Goal: Entertainment & Leisure: Consume media (video, audio)

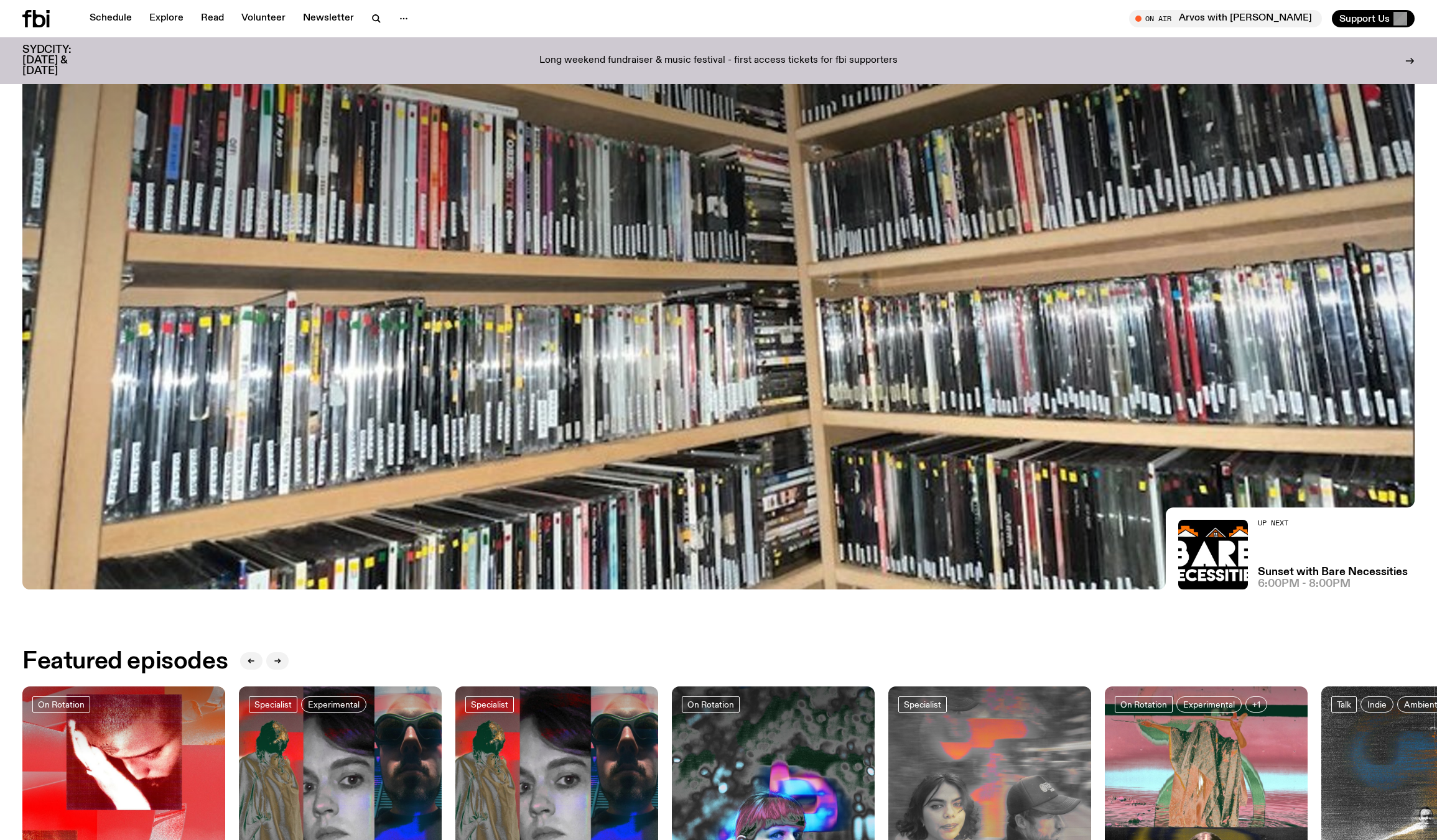
scroll to position [613, 0]
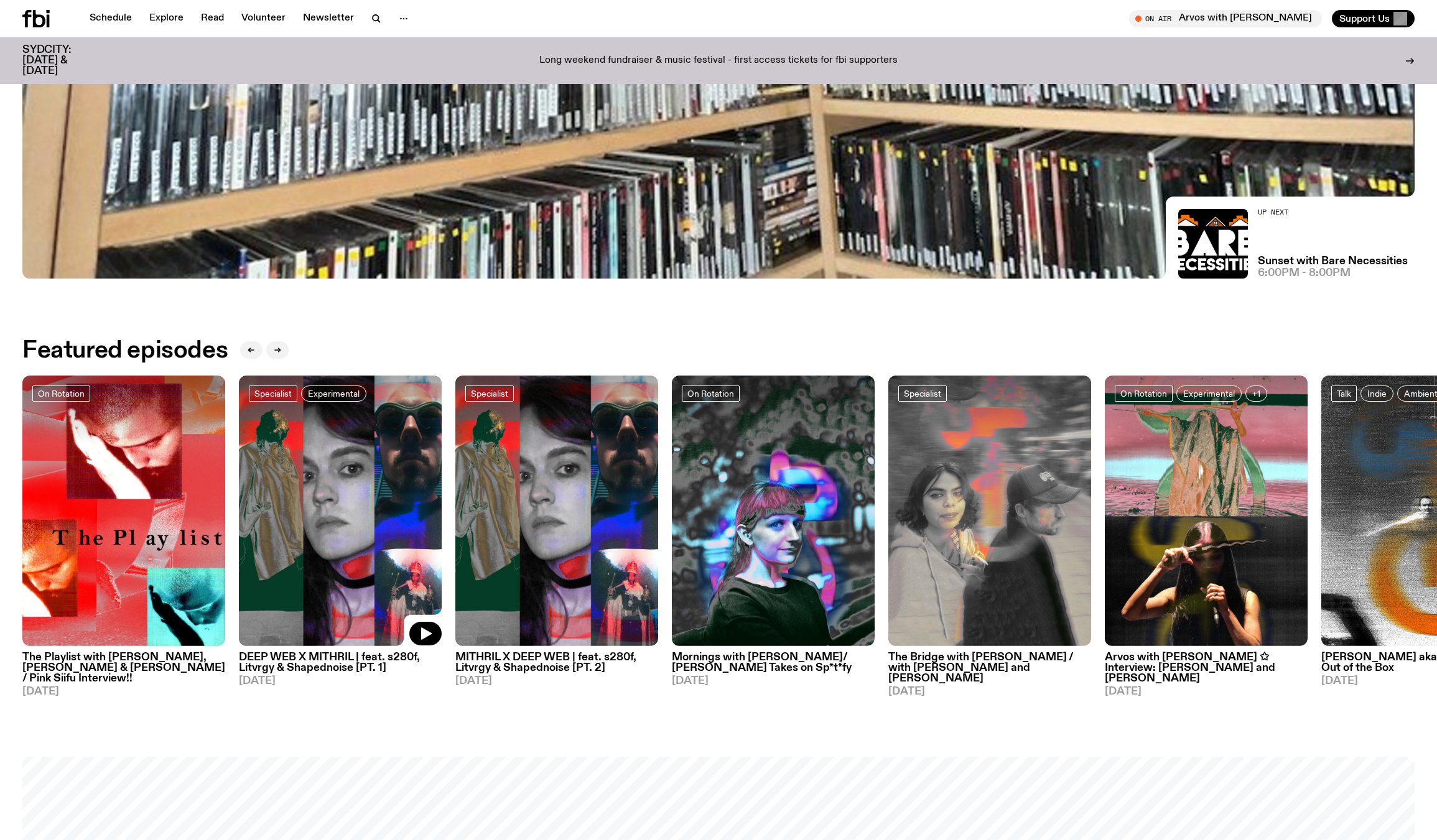
click at [421, 548] on img at bounding box center [340, 511] width 202 height 271
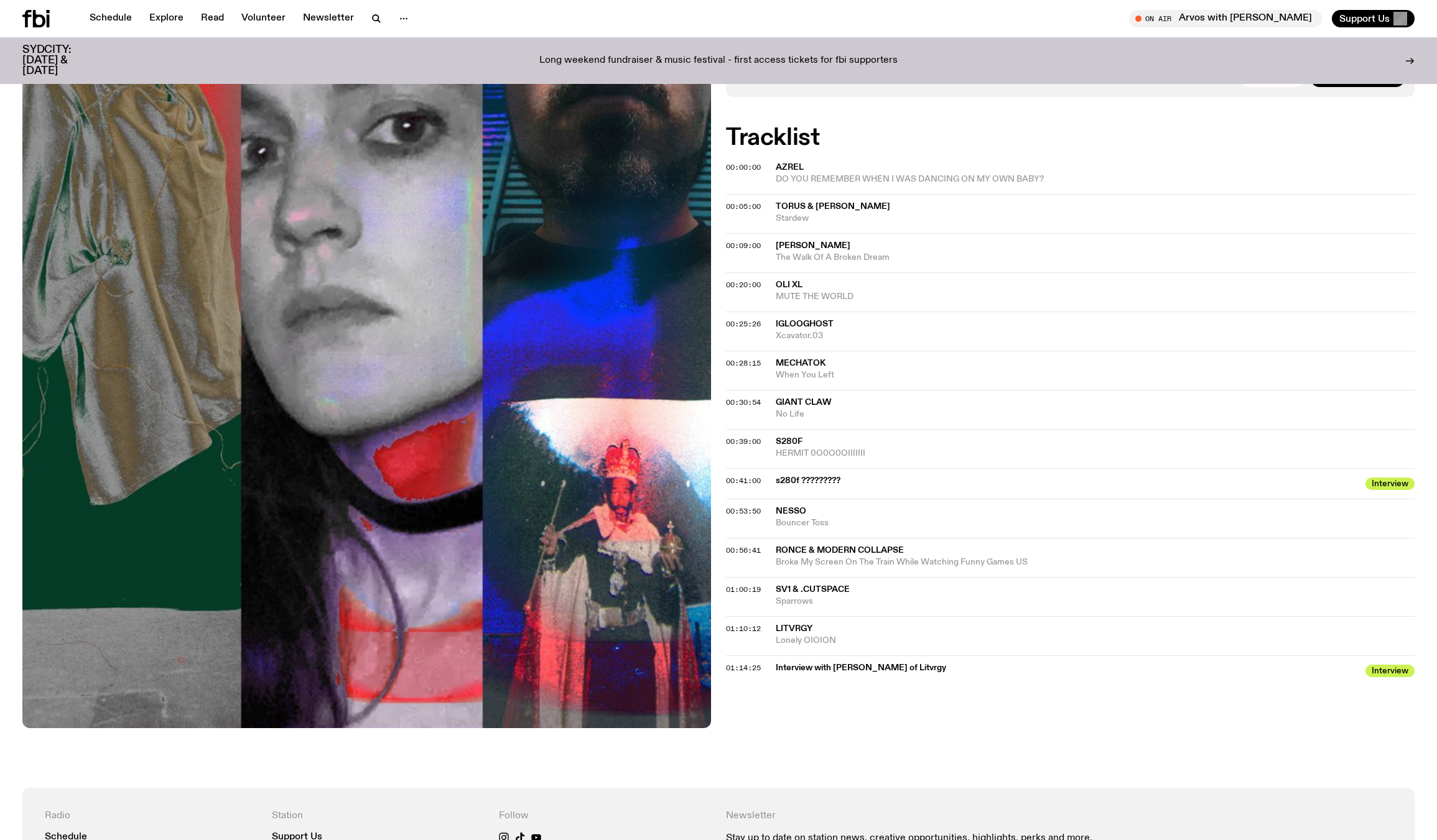
scroll to position [555, 0]
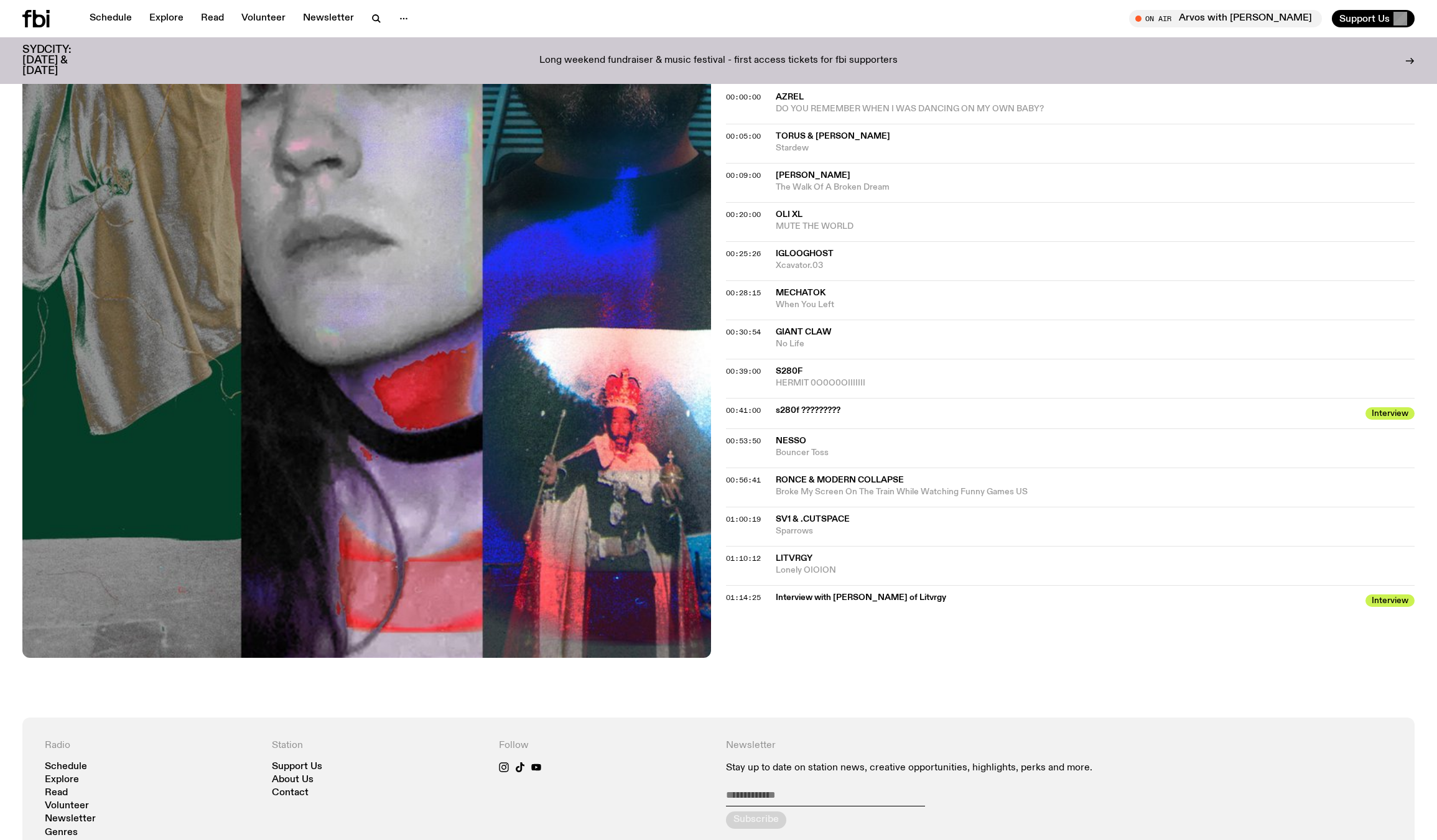
click at [818, 409] on span "s280f ?????????" at bounding box center [1067, 411] width 582 height 12
click at [756, 406] on span "00:41:00" at bounding box center [743, 410] width 35 height 10
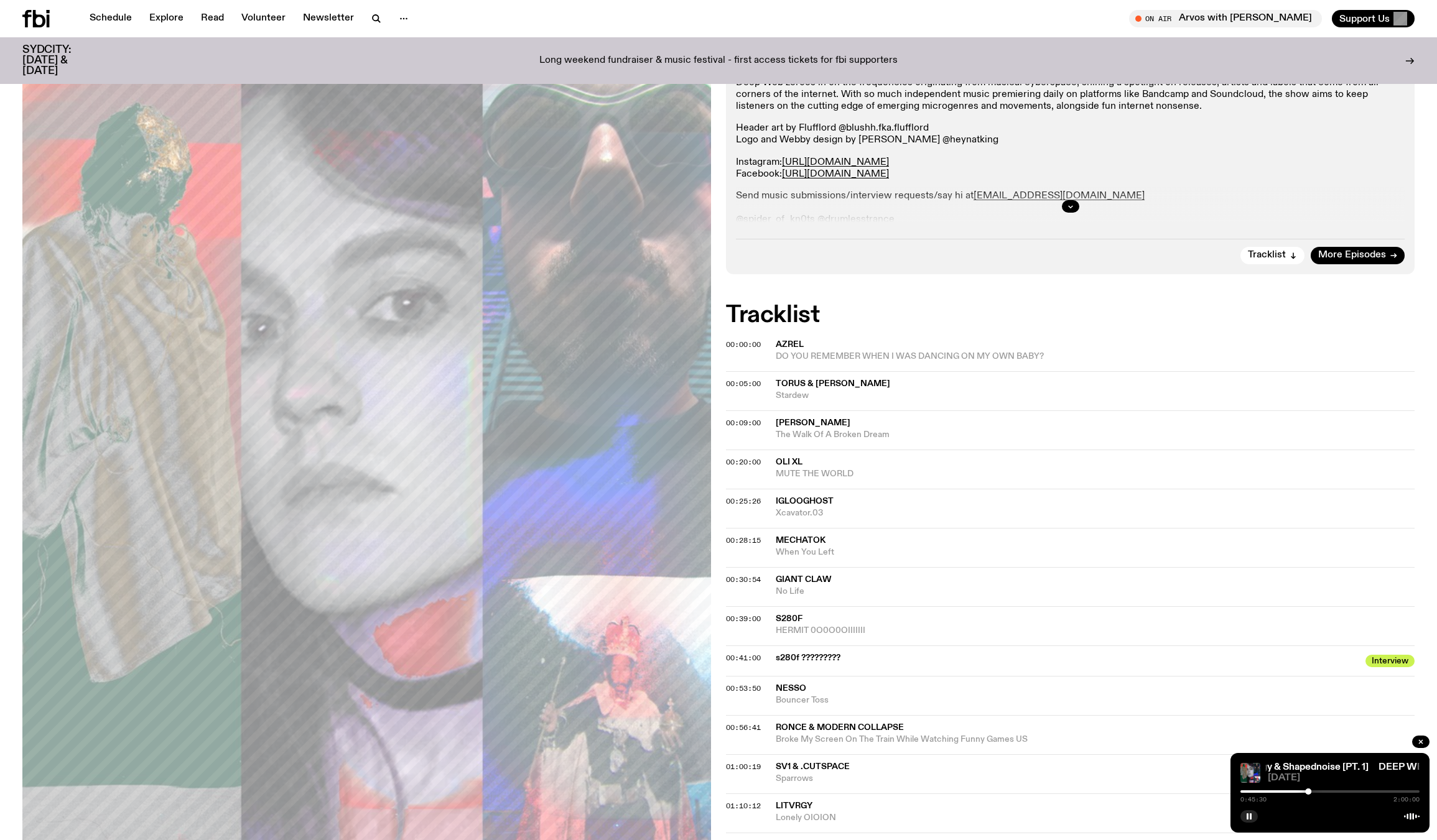
scroll to position [170, 0]
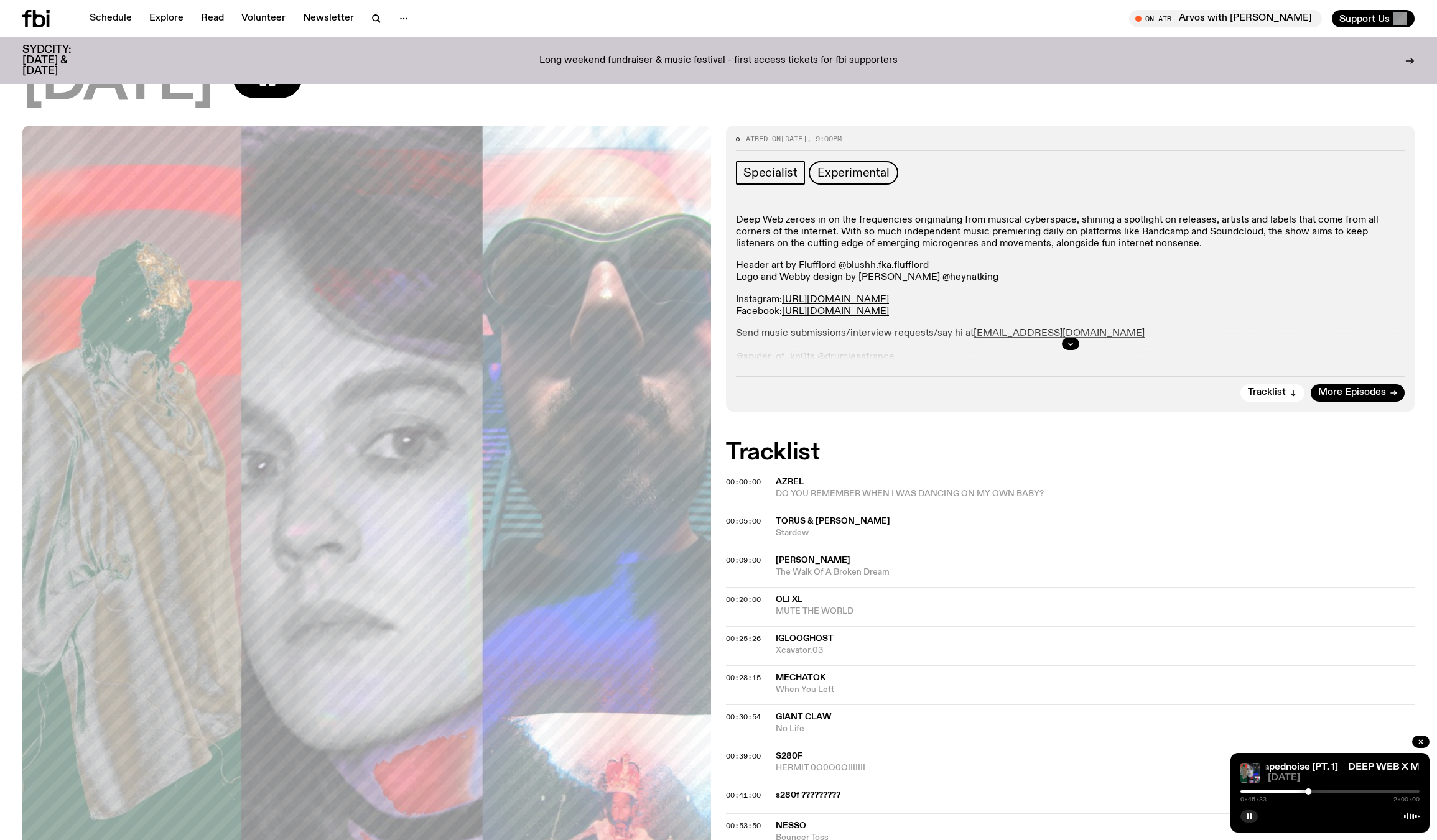
click at [1172, 362] on div at bounding box center [1070, 344] width 669 height 40
click at [871, 348] on div at bounding box center [1070, 344] width 669 height 40
click at [871, 351] on div at bounding box center [1070, 344] width 669 height 40
click at [1066, 343] on button "button" at bounding box center [1070, 344] width 17 height 12
click at [866, 358] on p "Send music submissions/interview requests/say hi at [EMAIL_ADDRESS][DOMAIN_NAME…" at bounding box center [1070, 346] width 669 height 36
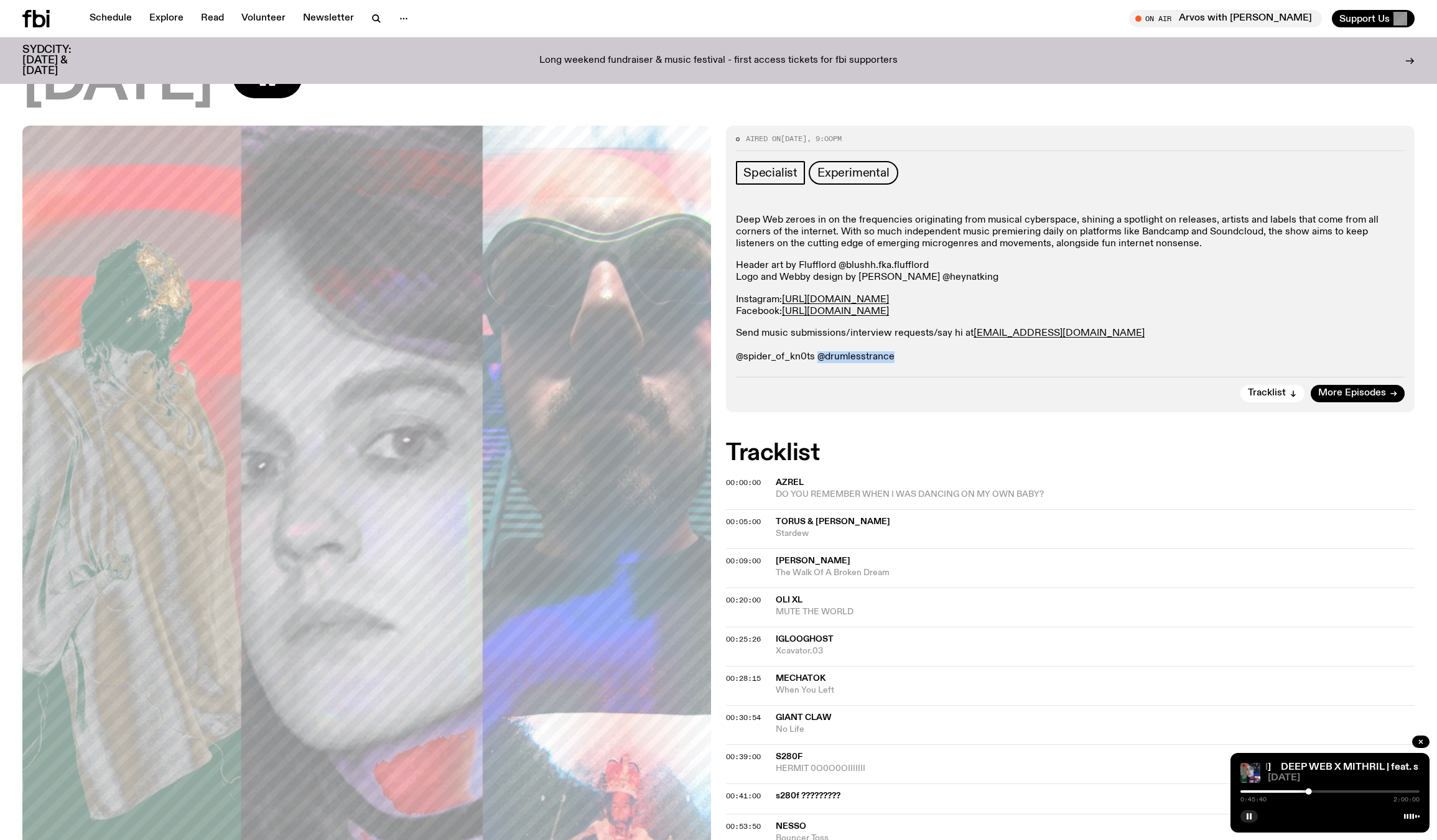
drag, startPoint x: 905, startPoint y: 358, endPoint x: 817, endPoint y: 361, distance: 88.1
click at [817, 361] on p "Send music submissions/interview requests/say hi at [EMAIL_ADDRESS][DOMAIN_NAME…" at bounding box center [1070, 346] width 669 height 36
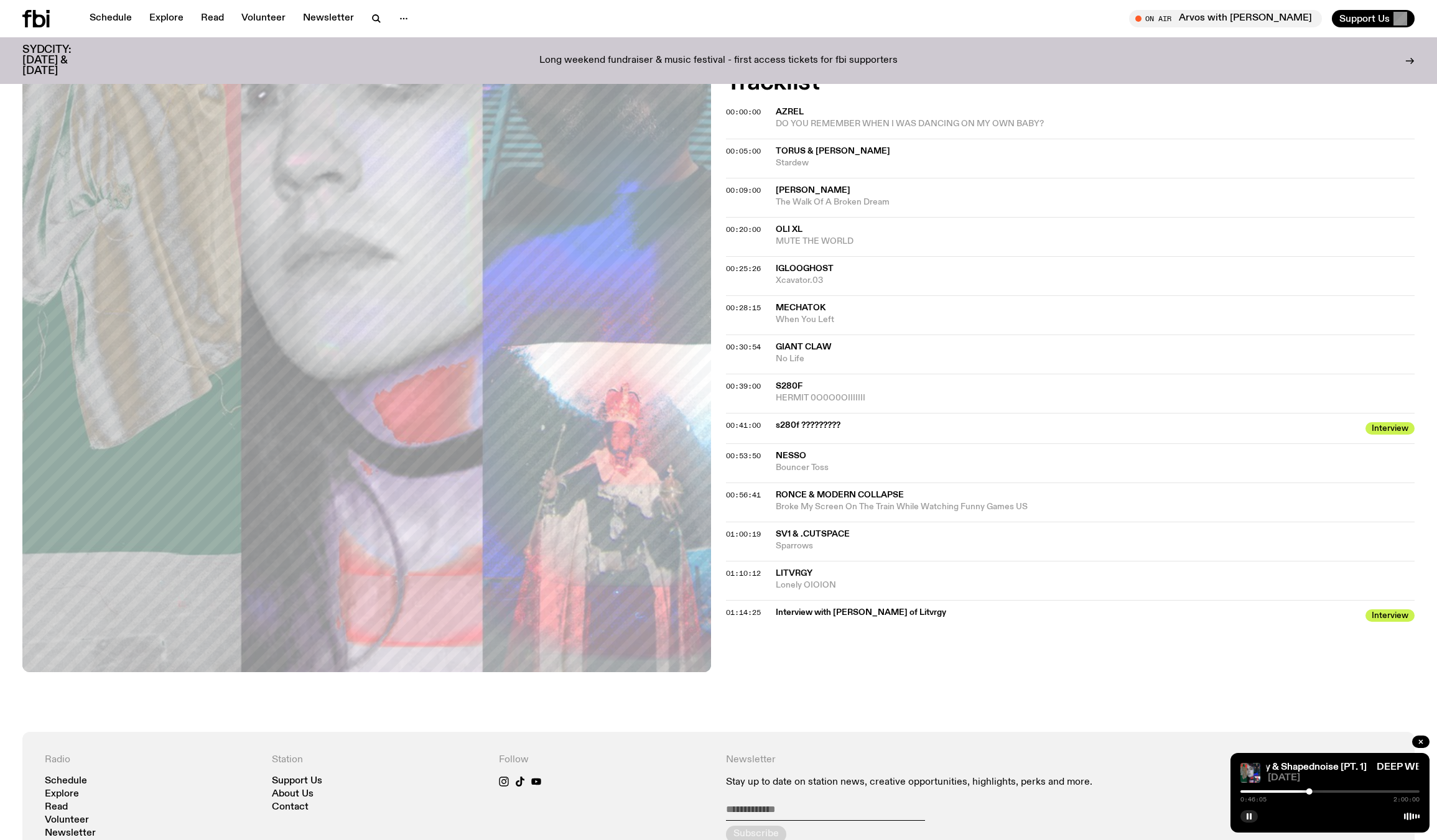
scroll to position [481, 0]
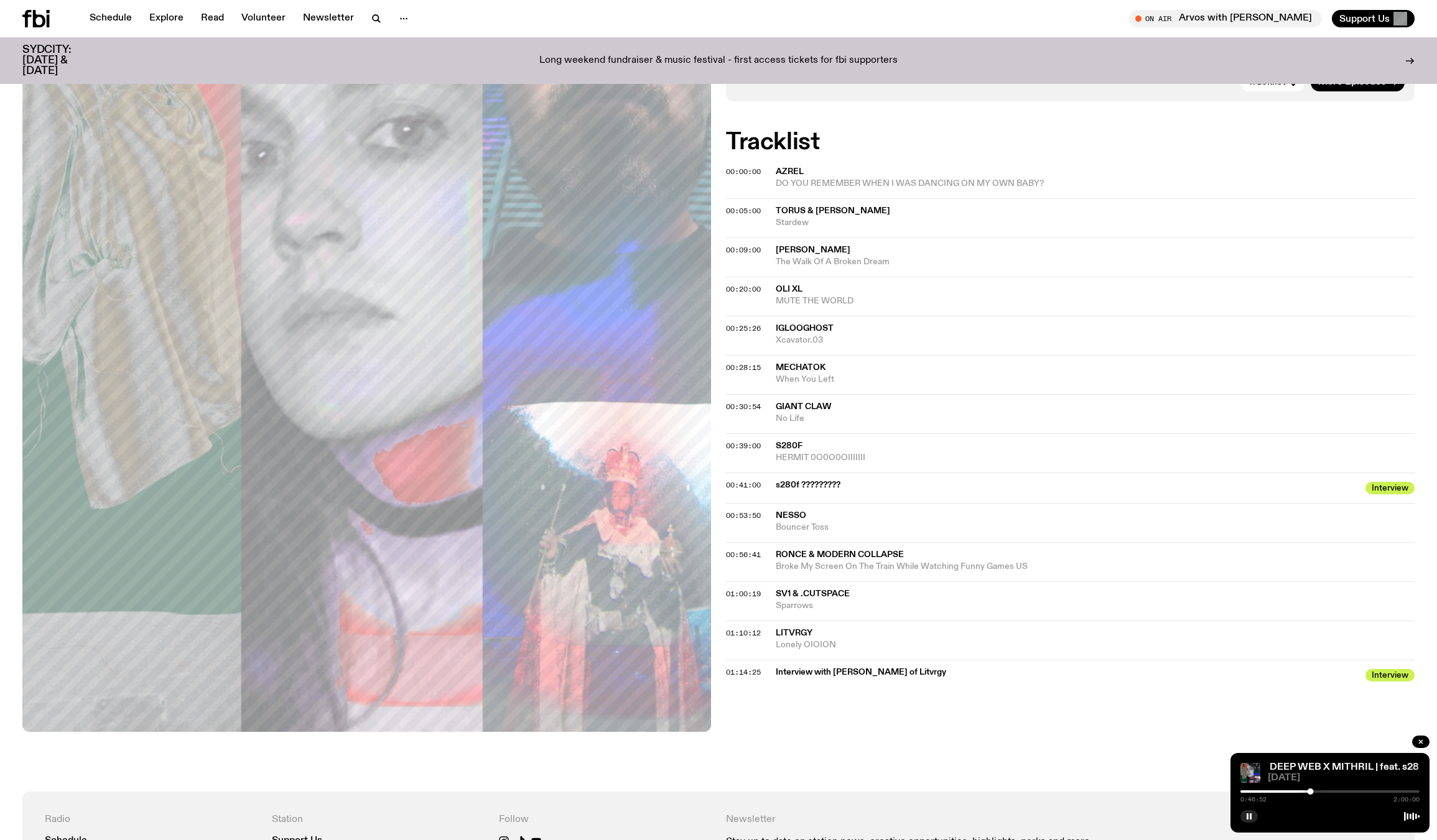
click at [1402, 676] on span "Interview" at bounding box center [1390, 675] width 49 height 12
click at [937, 670] on span "Interview with [PERSON_NAME] of Litvrgy" at bounding box center [1067, 672] width 582 height 12
click at [739, 671] on span "01:14:25" at bounding box center [743, 672] width 35 height 10
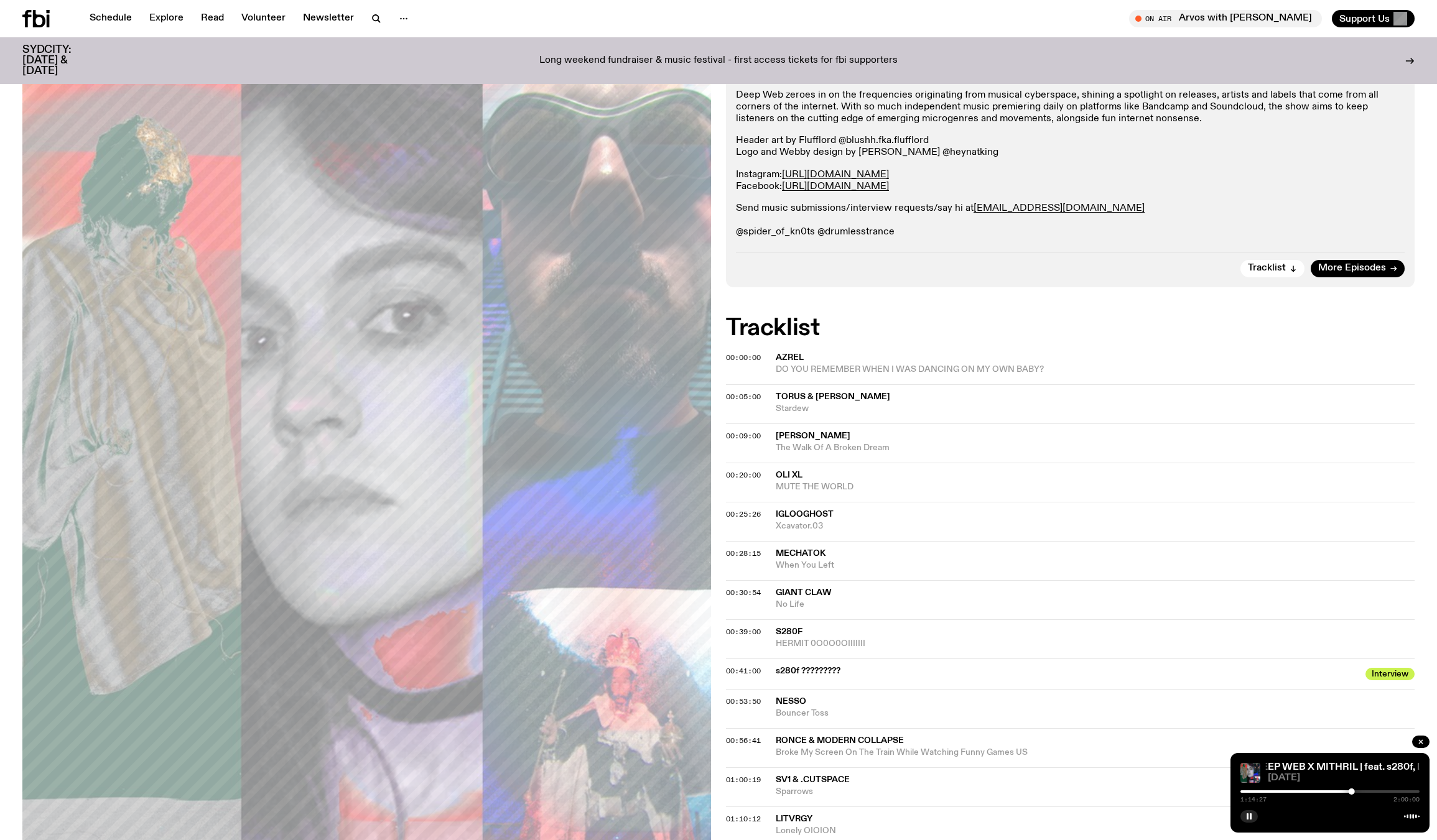
scroll to position [294, 0]
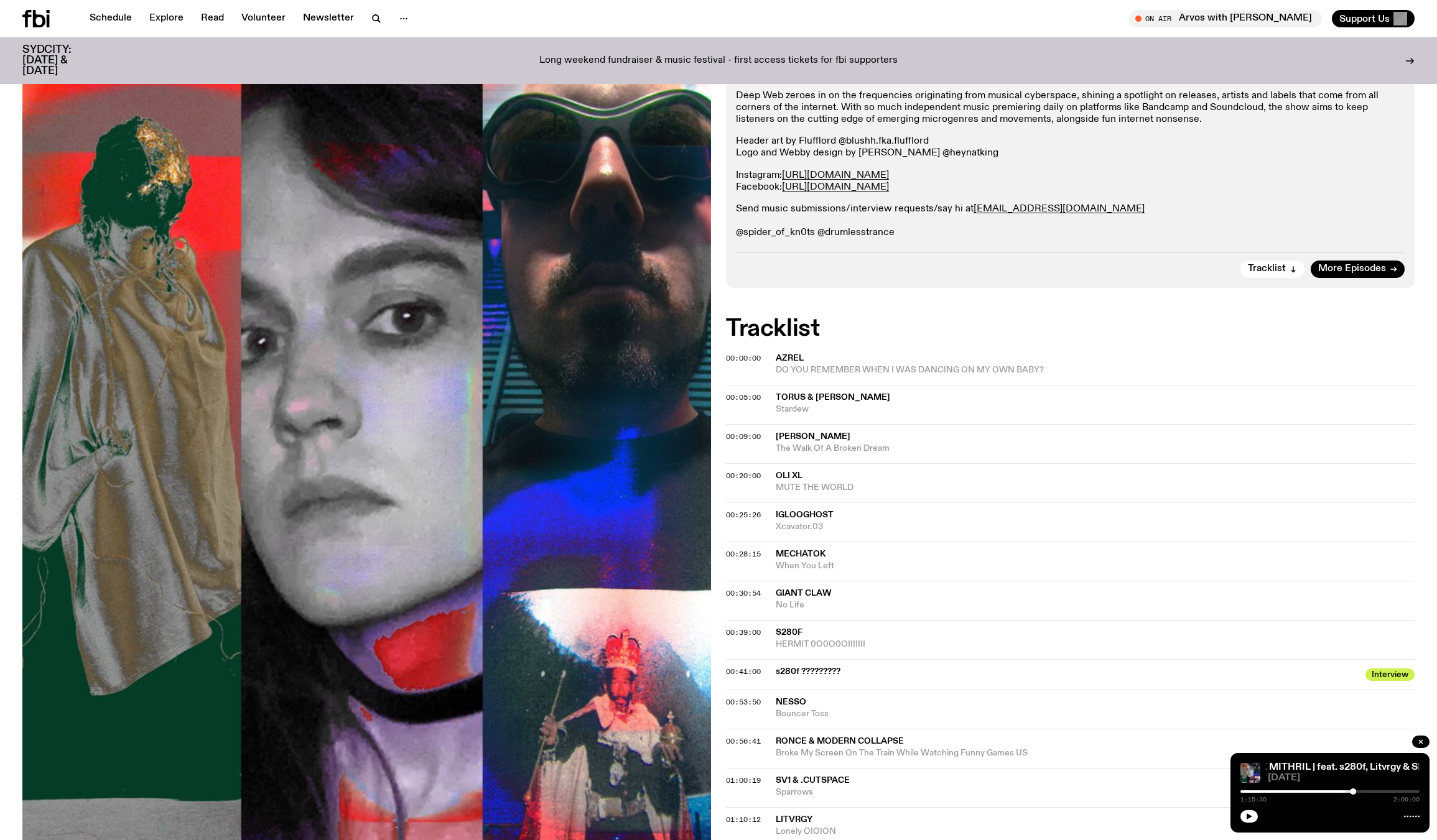
click at [778, 628] on span "S280F" at bounding box center [789, 632] width 27 height 9
click at [738, 591] on span "00:30:54" at bounding box center [743, 593] width 35 height 10
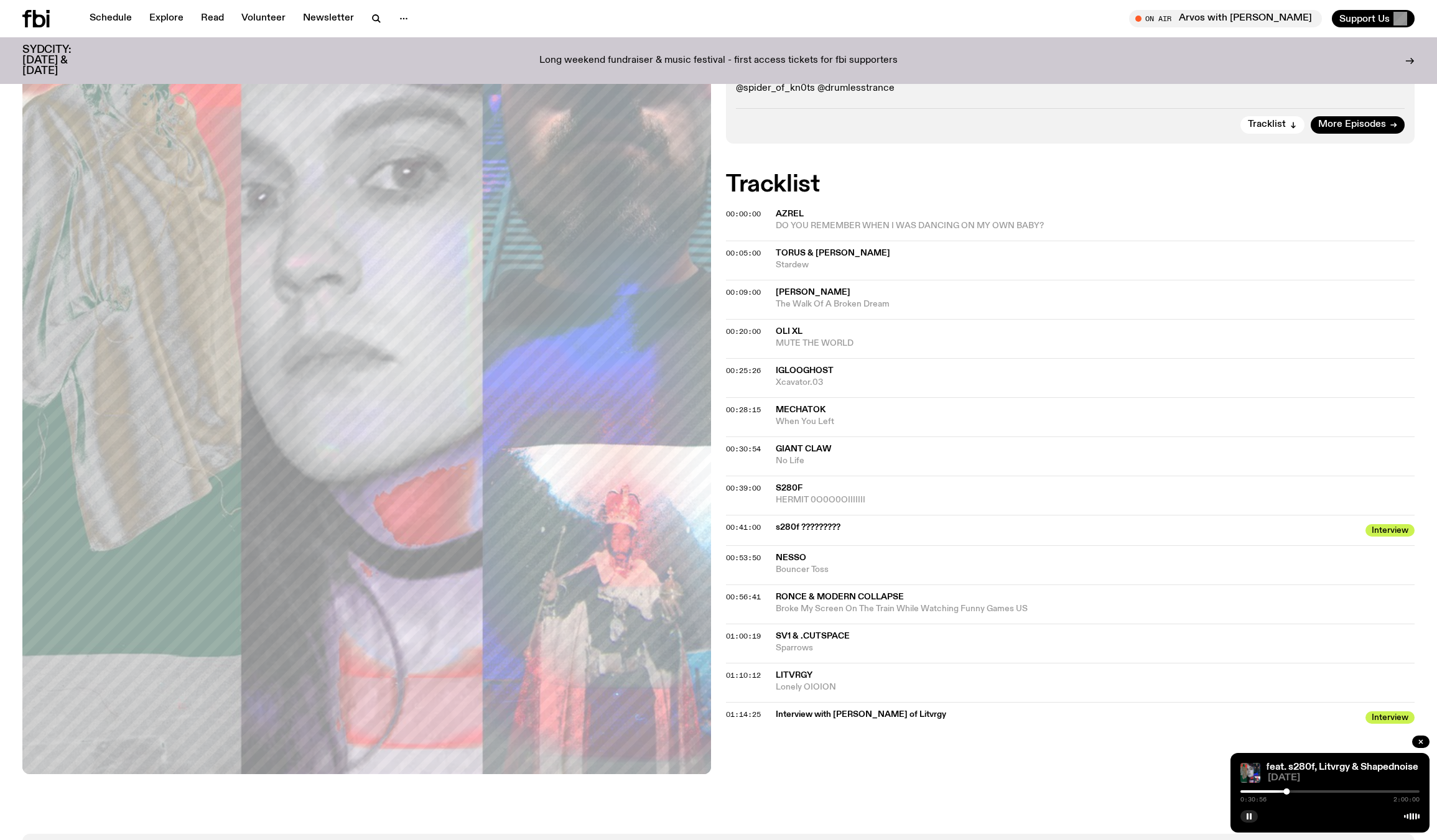
scroll to position [419, 0]
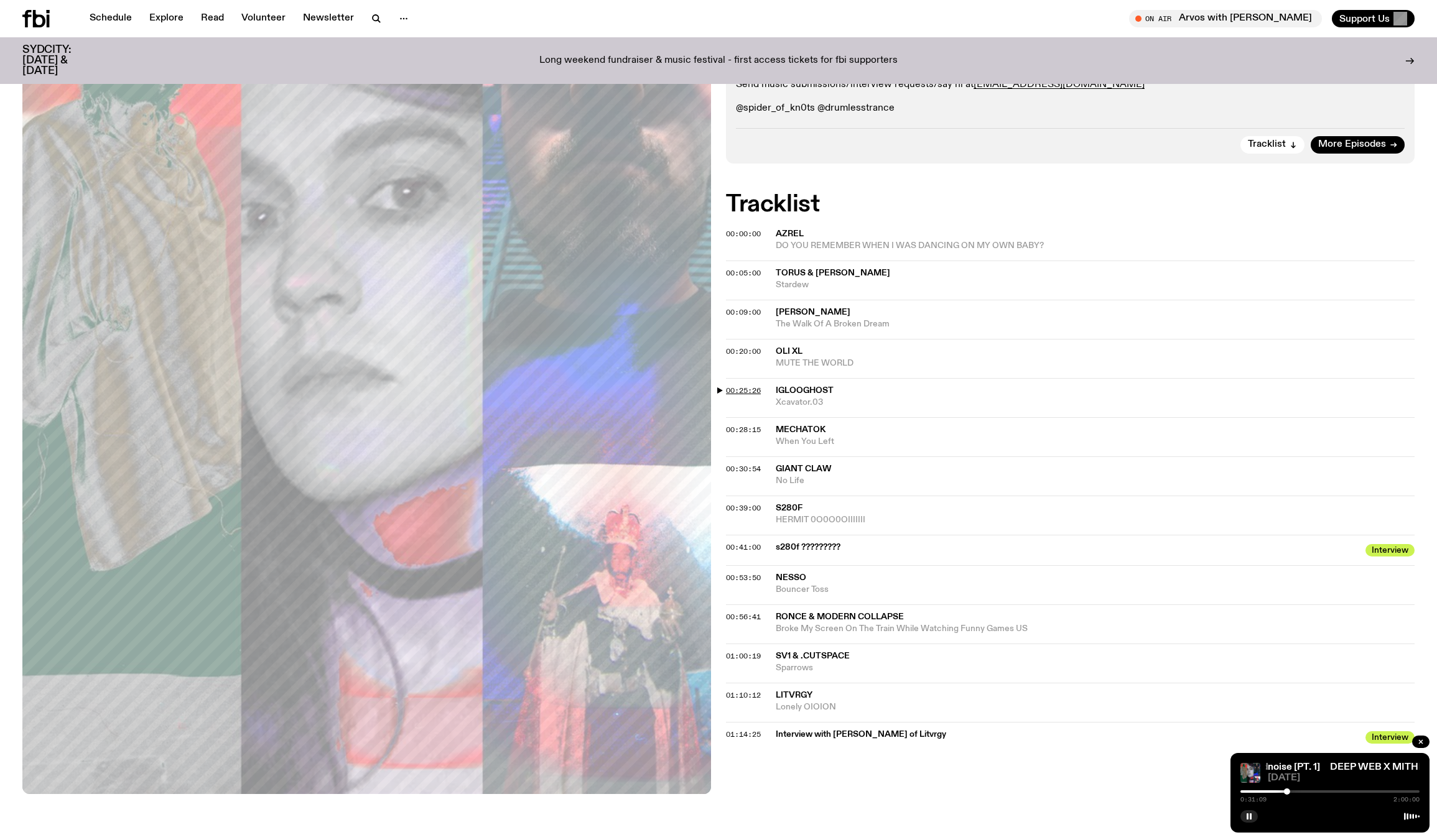
click at [726, 386] on span "00:25:26" at bounding box center [743, 390] width 35 height 10
click at [755, 268] on span "00:05:00" at bounding box center [743, 273] width 35 height 10
click at [745, 229] on span "00:00:00" at bounding box center [743, 233] width 35 height 10
click at [742, 352] on span "00:20:00" at bounding box center [743, 351] width 35 height 10
click at [1271, 790] on div at bounding box center [1271, 791] width 6 height 6
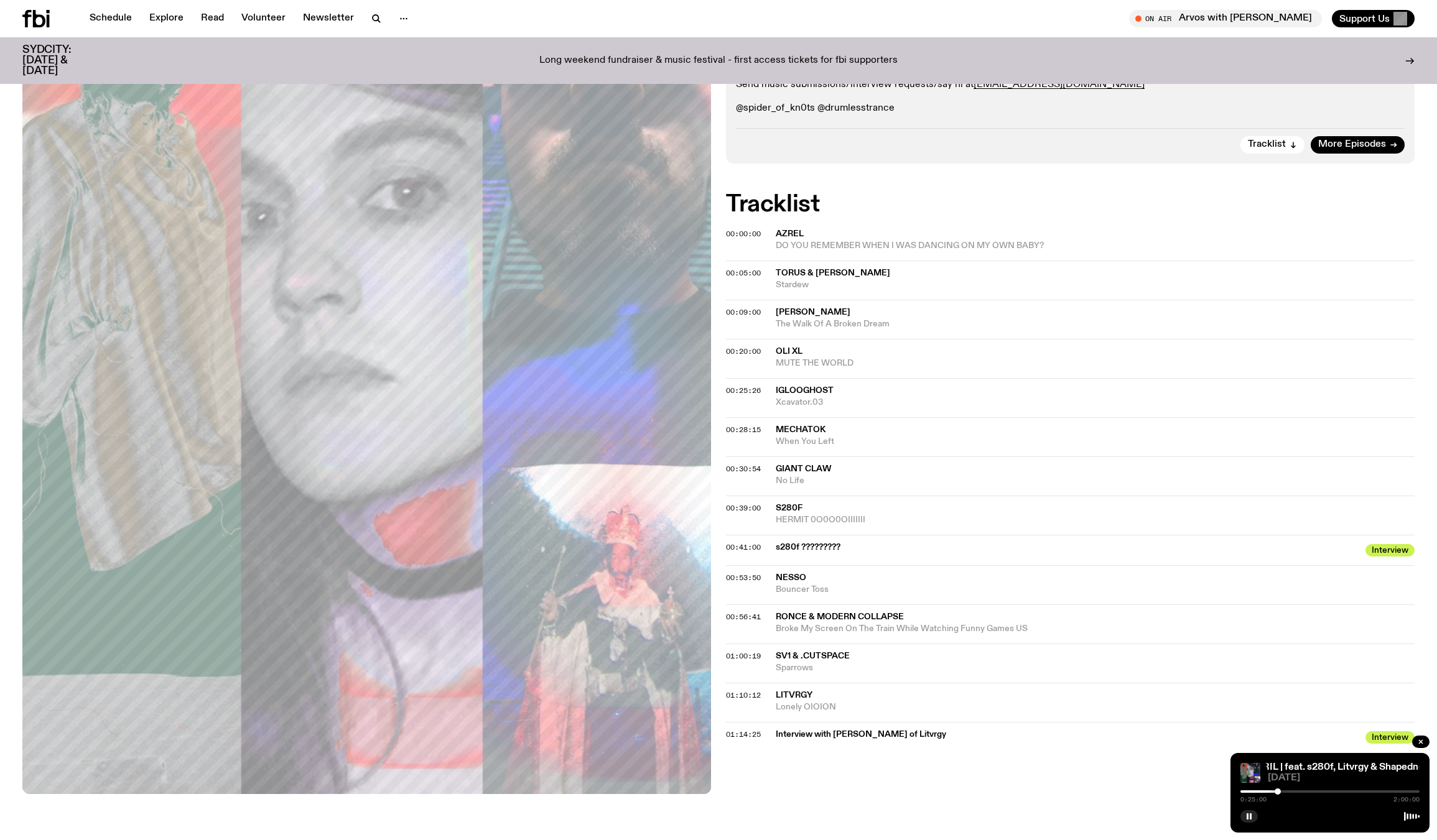
click at [1277, 790] on div at bounding box center [1277, 791] width 6 height 6
click at [749, 691] on span "01:10:12" at bounding box center [743, 695] width 35 height 10
click at [1348, 787] on div "DEEP WEB X MITHRIL | feat. s280f, Litvrgy & Shapednoise [PT. 1] DEEP WEB X MITH…" at bounding box center [1329, 793] width 199 height 80
click at [1352, 789] on div at bounding box center [1351, 791] width 6 height 6
click at [1354, 789] on div at bounding box center [1353, 791] width 6 height 6
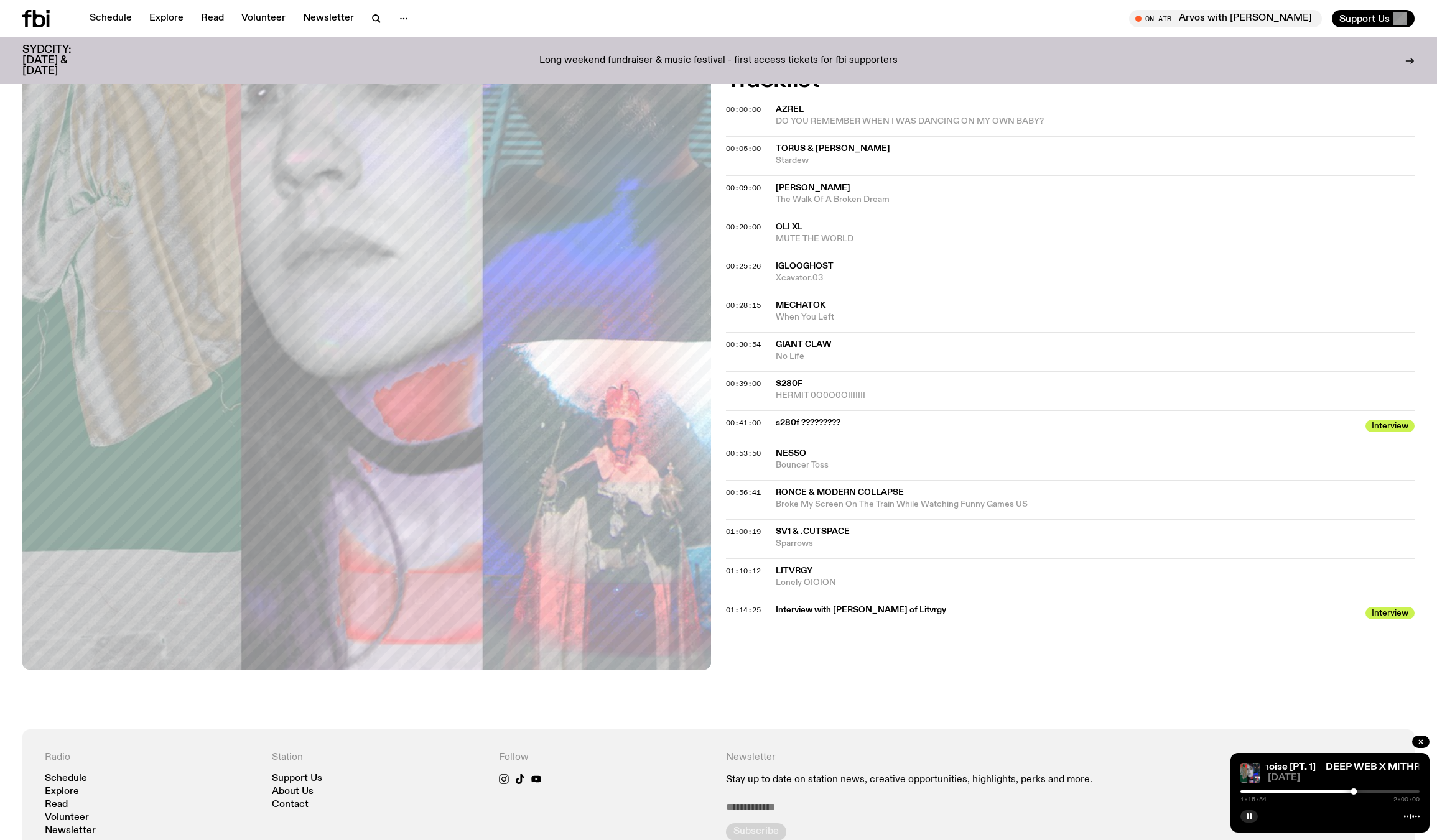
scroll to position [357, 0]
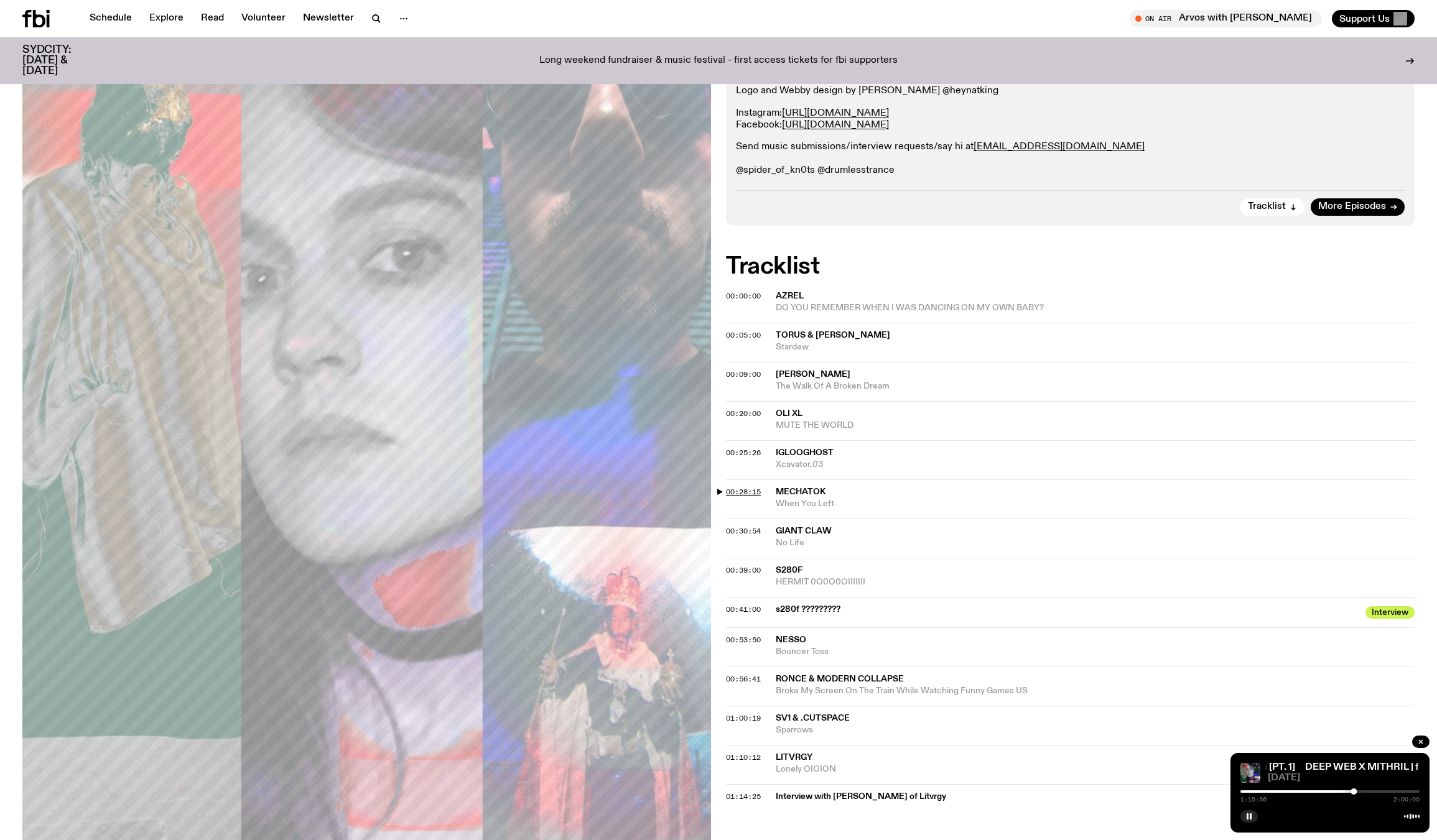
click at [751, 488] on span "00:28:15" at bounding box center [743, 492] width 35 height 10
click at [756, 571] on span "00:39:00" at bounding box center [743, 570] width 35 height 10
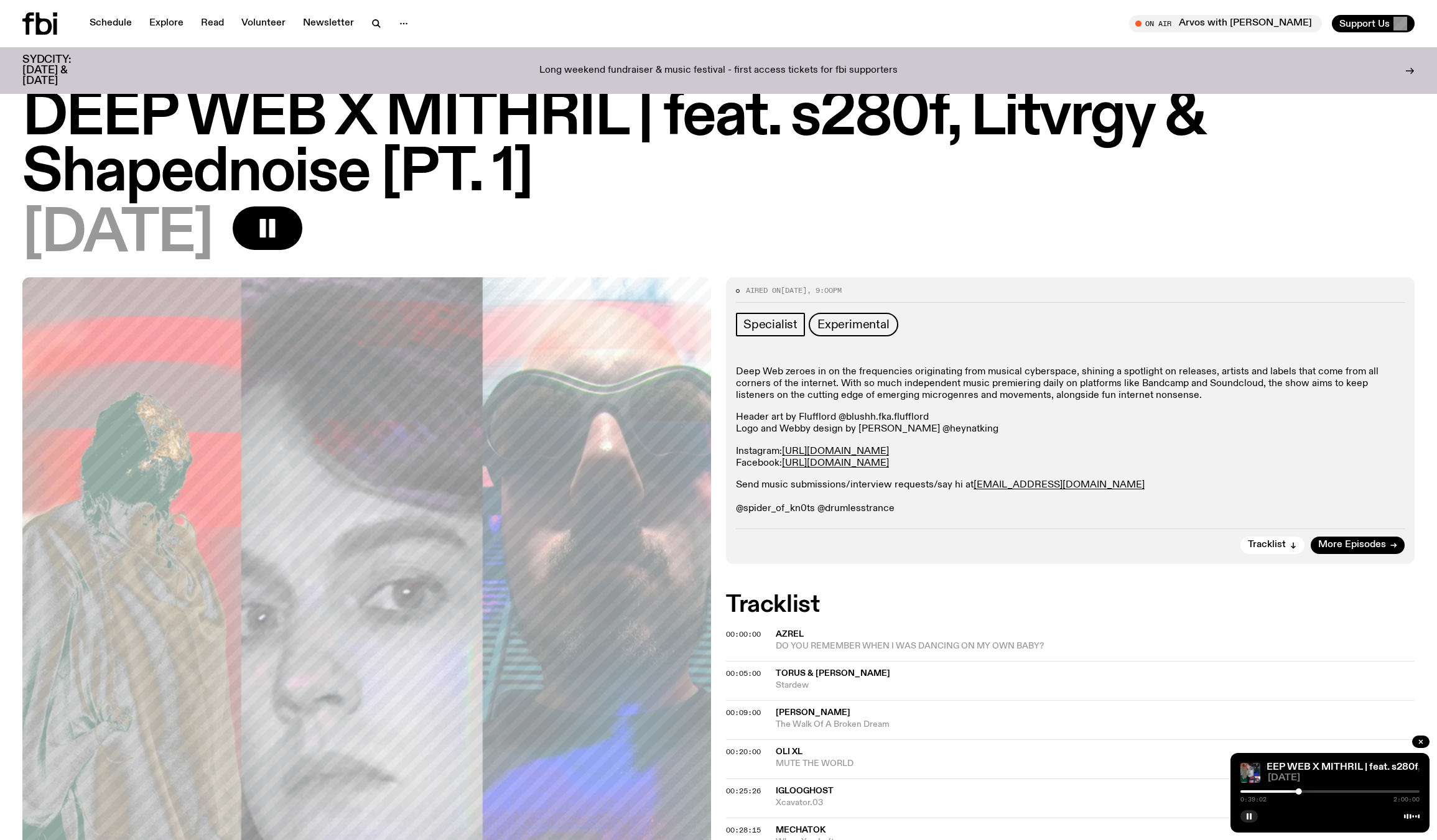
scroll to position [0, 0]
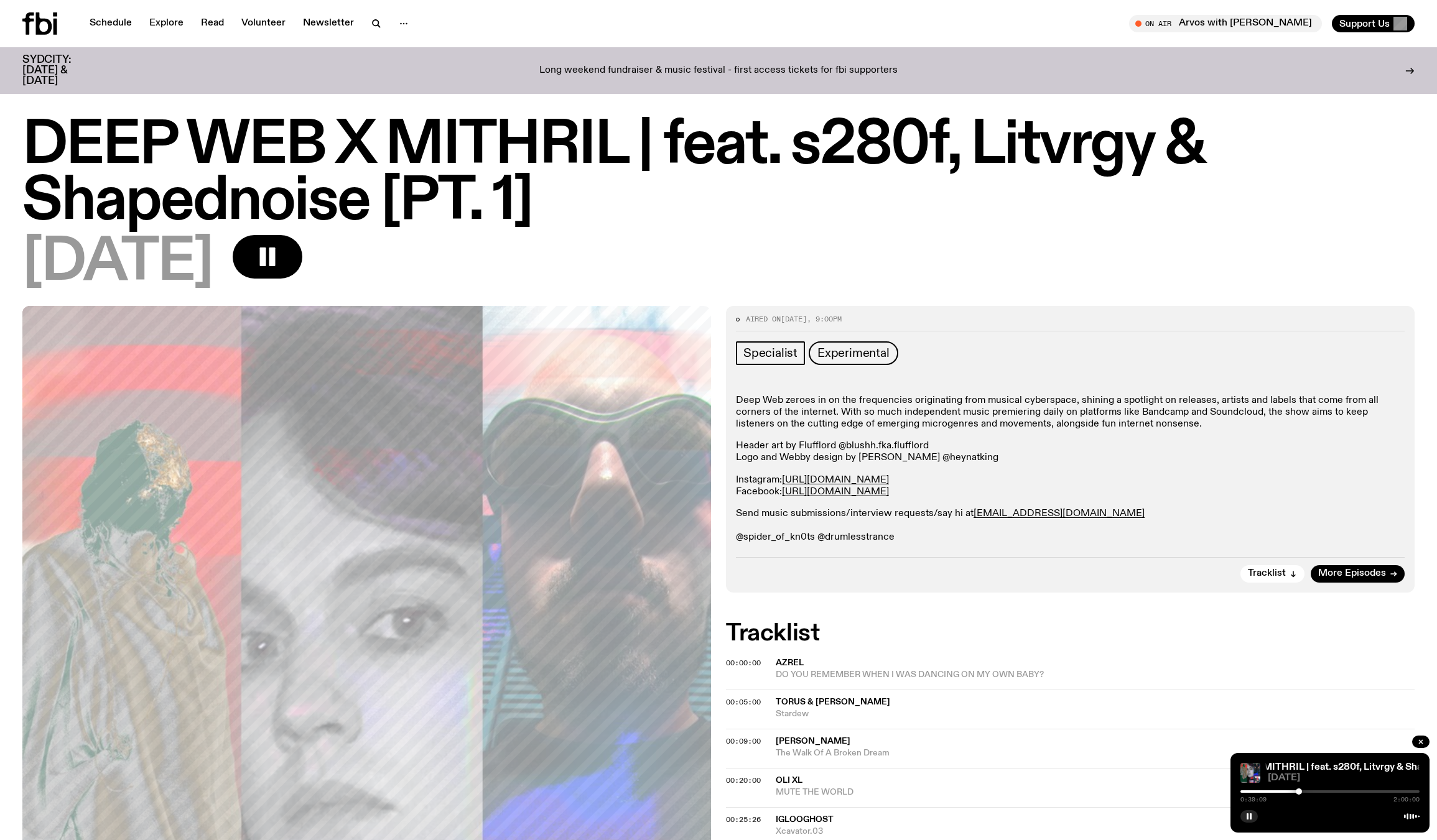
drag, startPoint x: 931, startPoint y: 444, endPoint x: 836, endPoint y: 446, distance: 95.0
click at [836, 446] on p "Header art by Flufflord @blushh.fka.flufflord Logo and Webby design by [PERSON_…" at bounding box center [1070, 452] width 669 height 24
copy p "@blushh.fka.flufflord"
click at [865, 459] on p "Header art by Flufflord @blushh.fka.flufflord Logo and Webby design by [PERSON_…" at bounding box center [1070, 452] width 669 height 24
drag, startPoint x: 953, startPoint y: 459, endPoint x: 899, endPoint y: 459, distance: 54.0
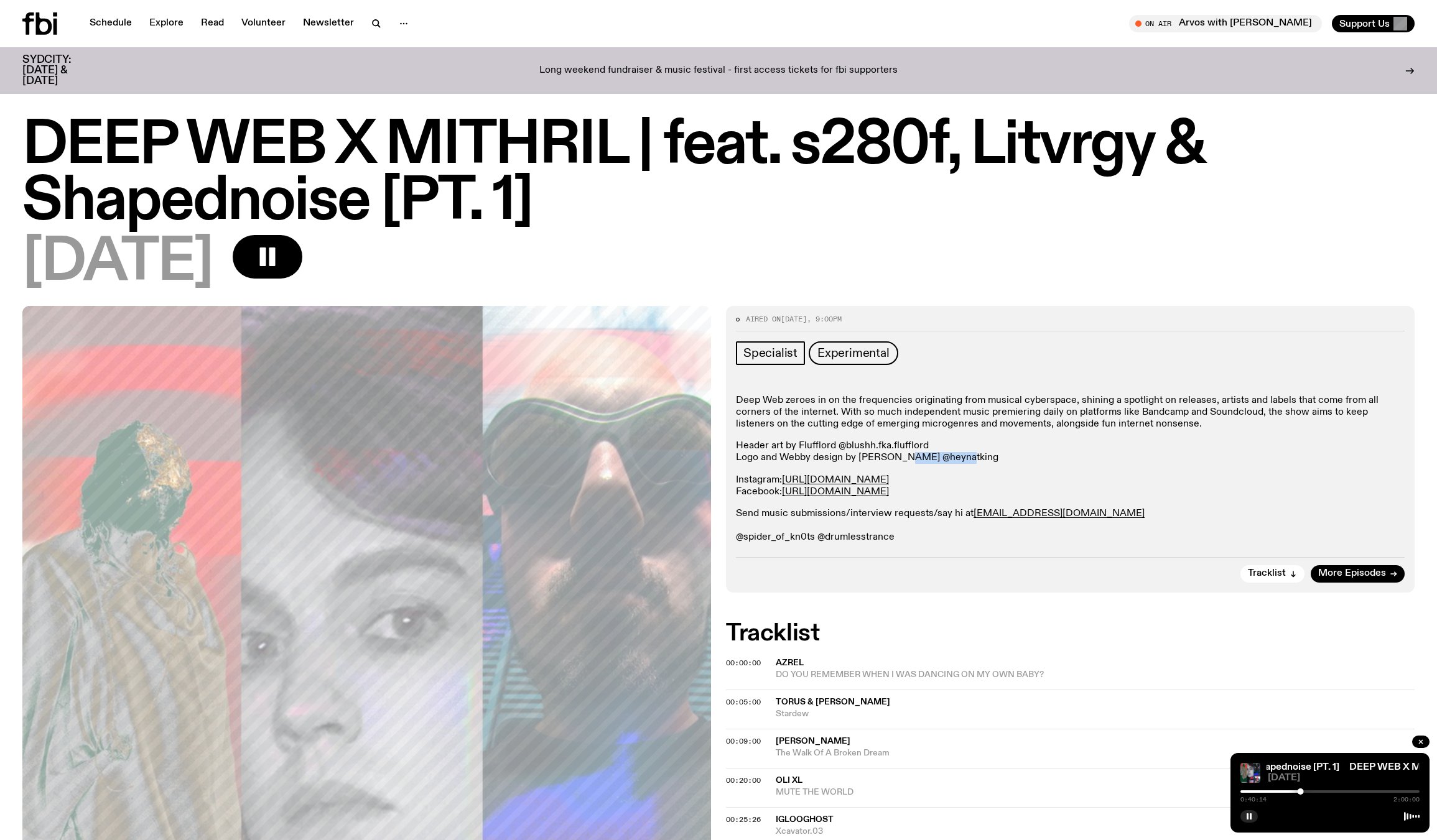
click at [899, 459] on p "Header art by Flufflord @blushh.fka.flufflord Logo and Webby design by [PERSON_…" at bounding box center [1070, 452] width 669 height 24
copy p "@heynatking"
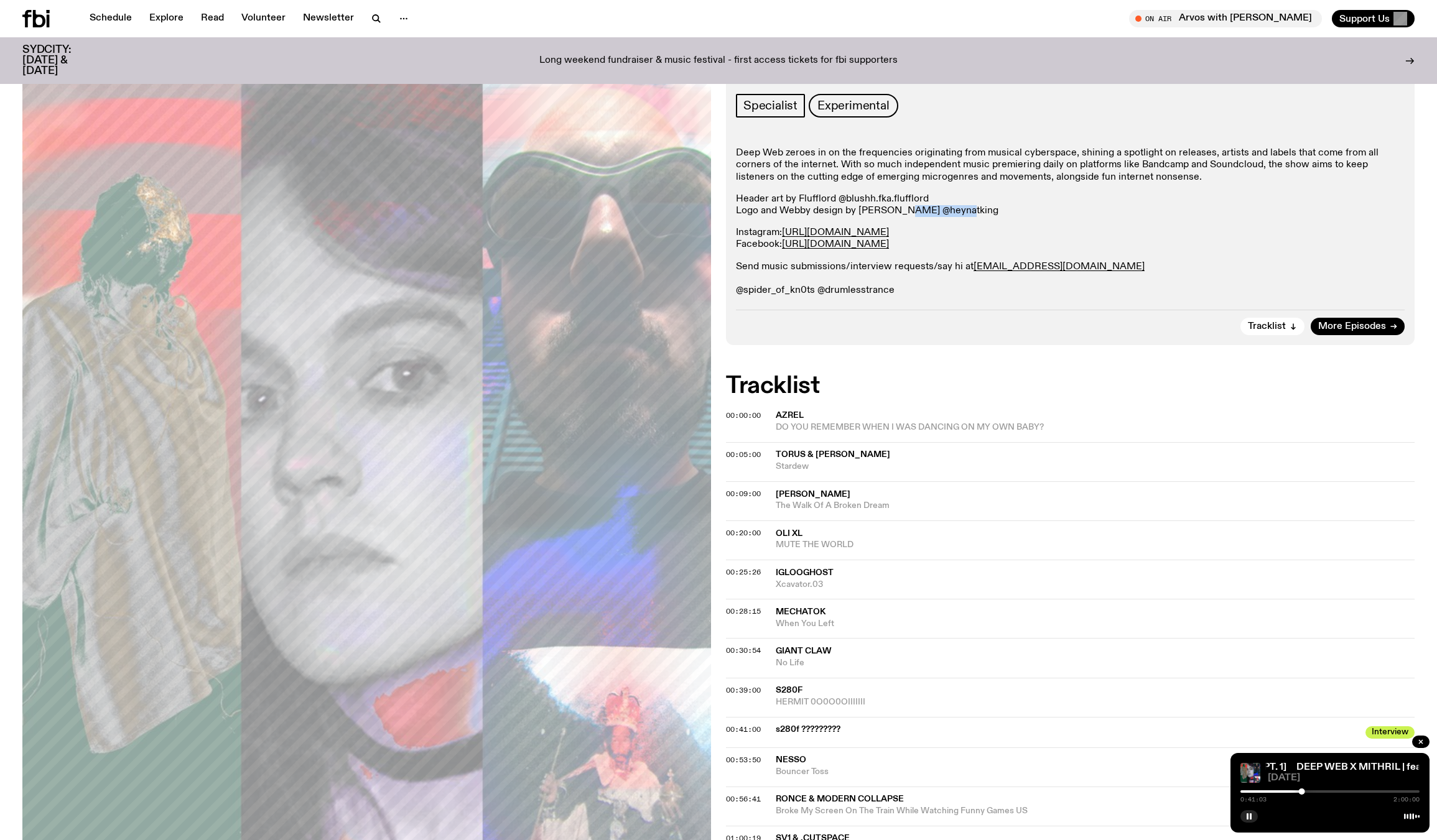
scroll to position [241, 0]
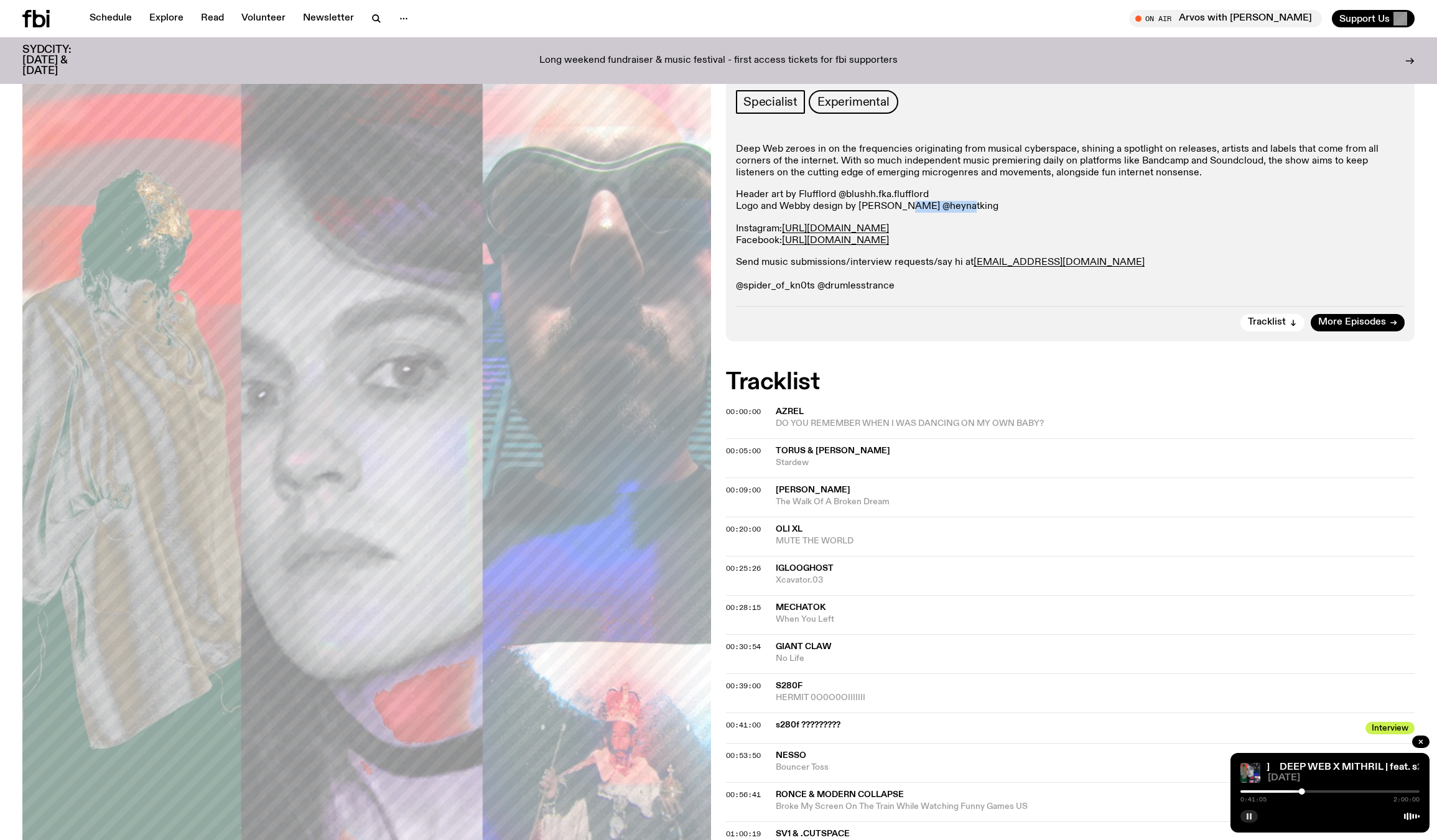
click at [1244, 817] on button "button" at bounding box center [1249, 816] width 17 height 12
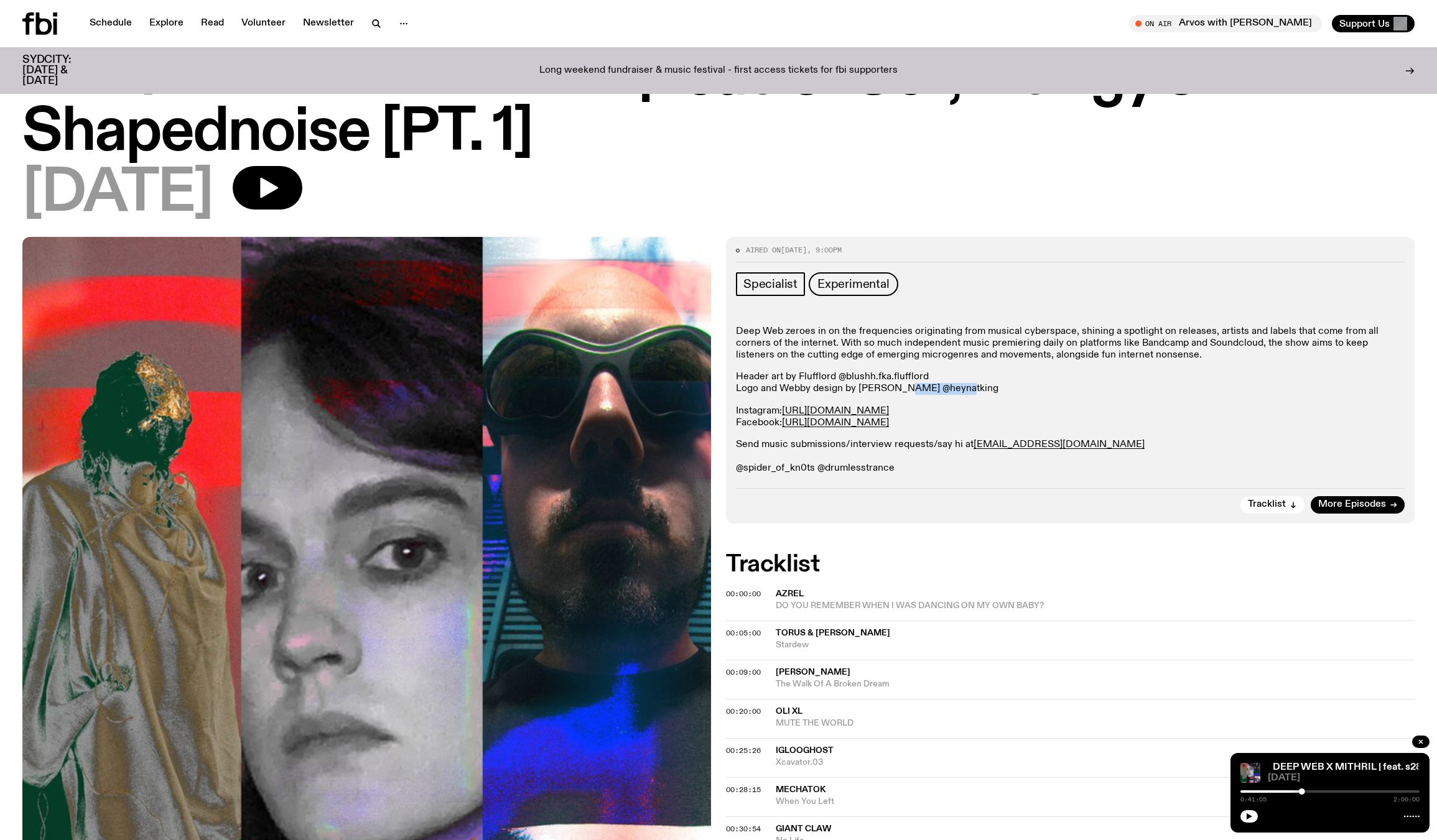
scroll to position [0, 0]
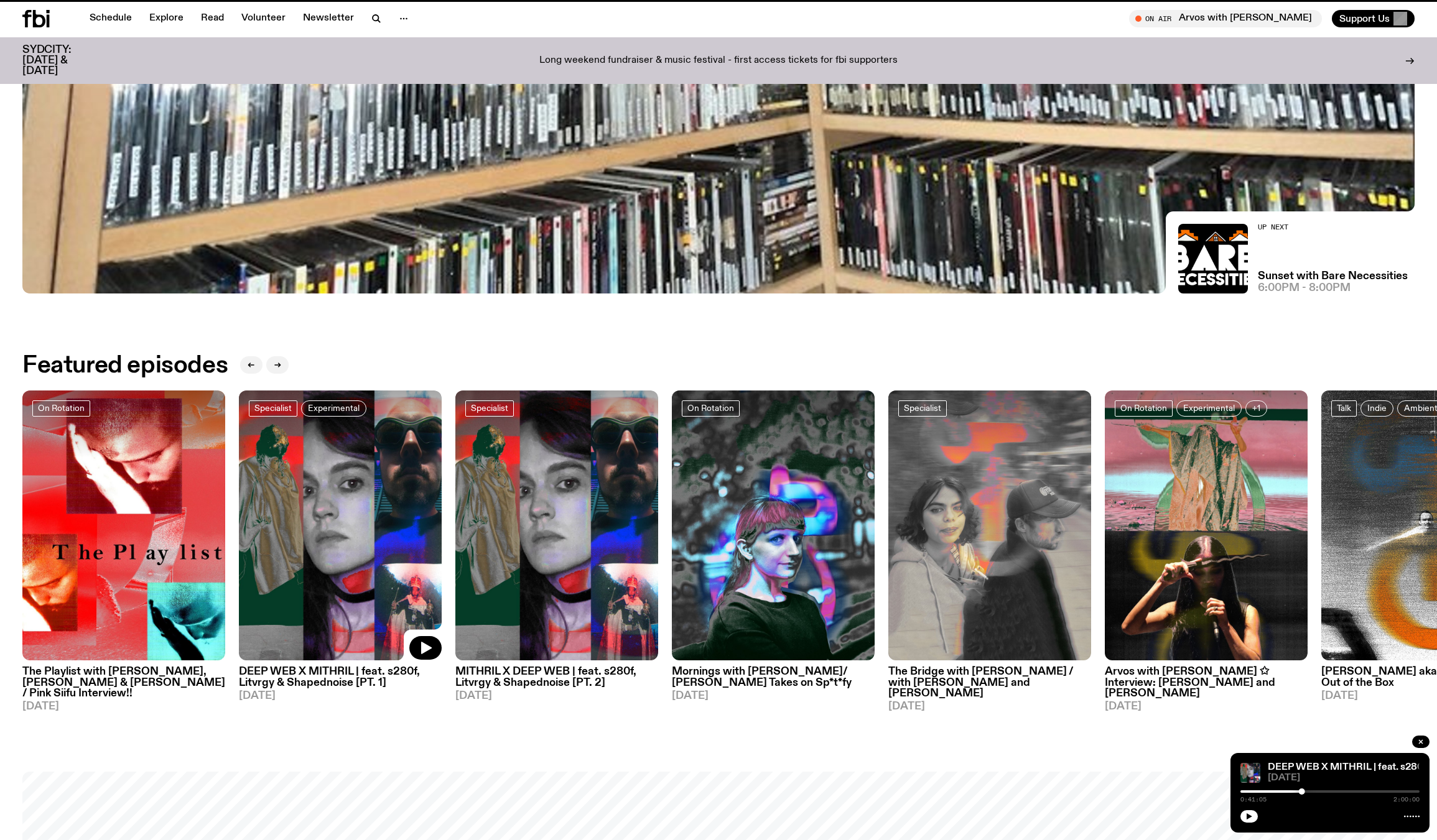
scroll to position [603, 0]
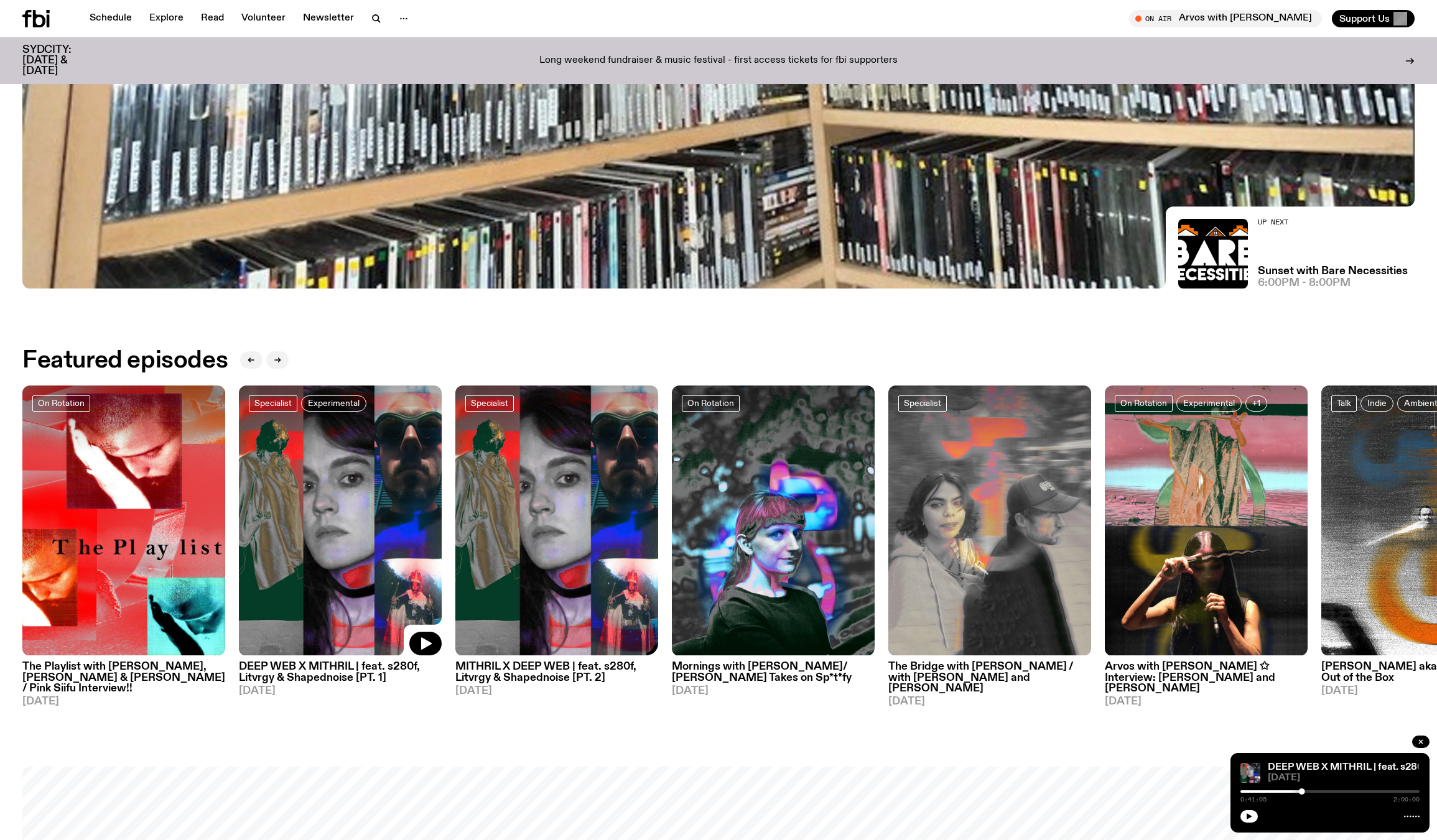
click at [565, 579] on img at bounding box center [557, 521] width 202 height 271
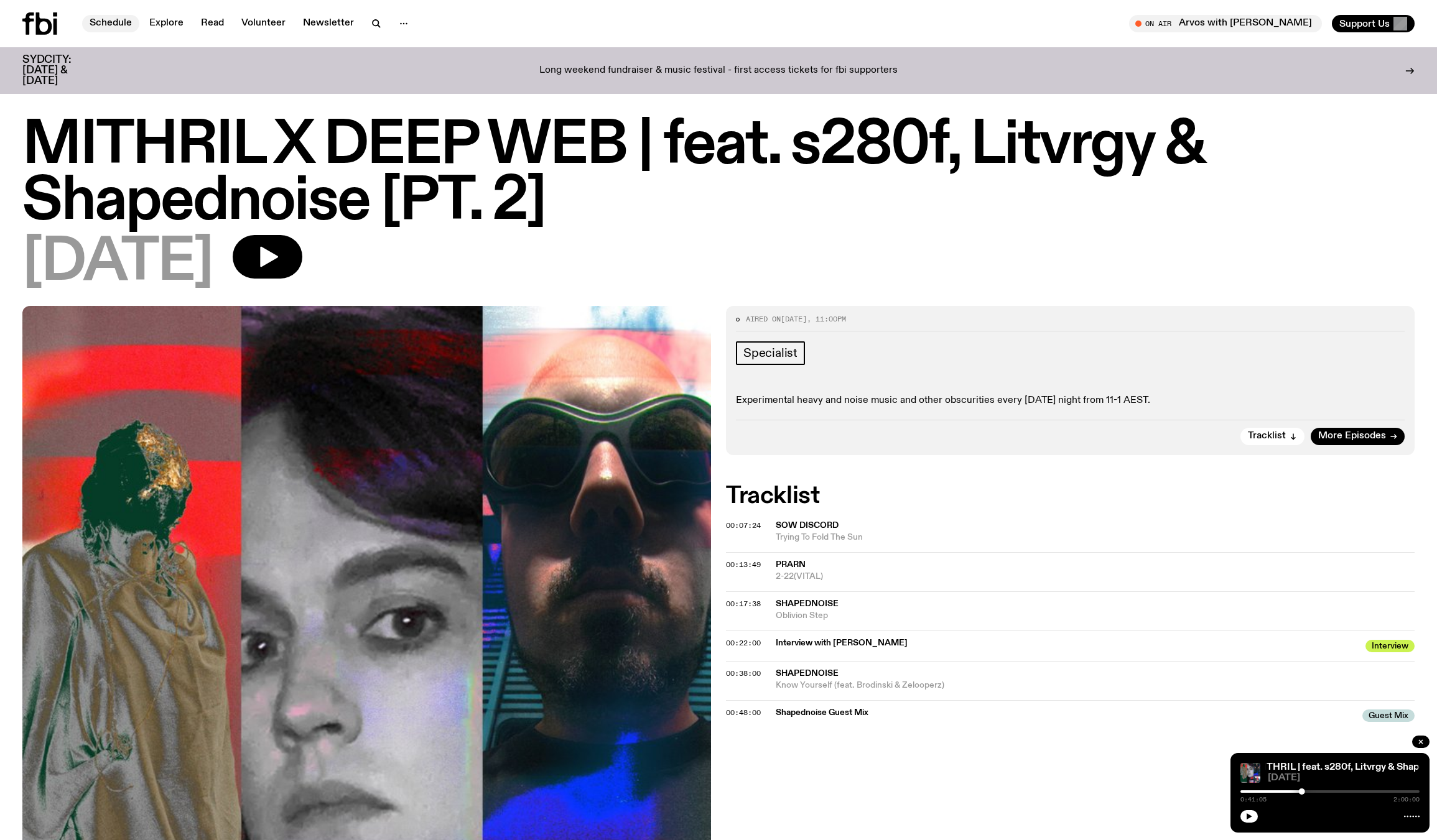
click at [120, 20] on link "Schedule" at bounding box center [110, 24] width 57 height 17
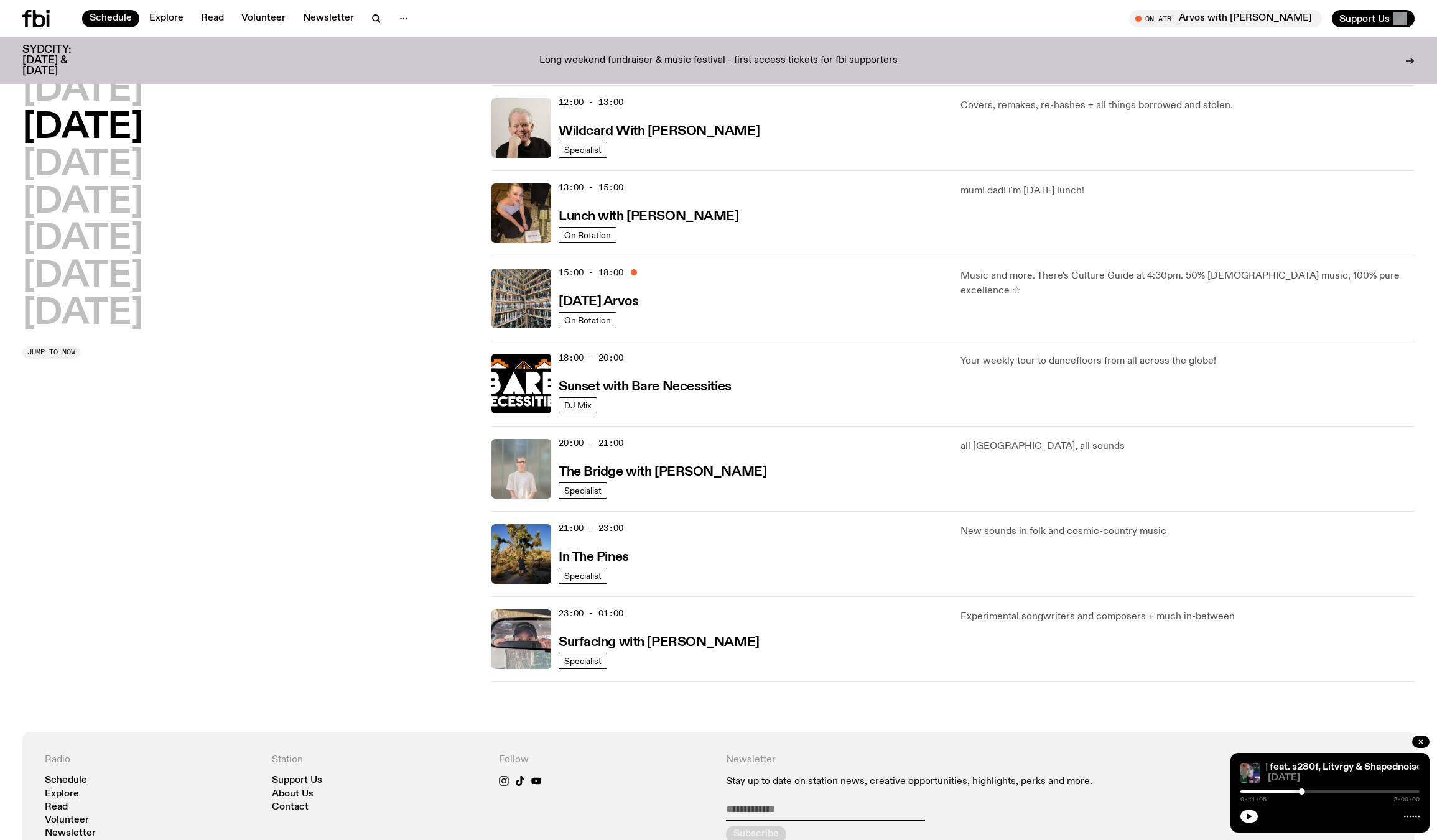
scroll to position [364, 0]
